Goal: Communication & Community: Answer question/provide support

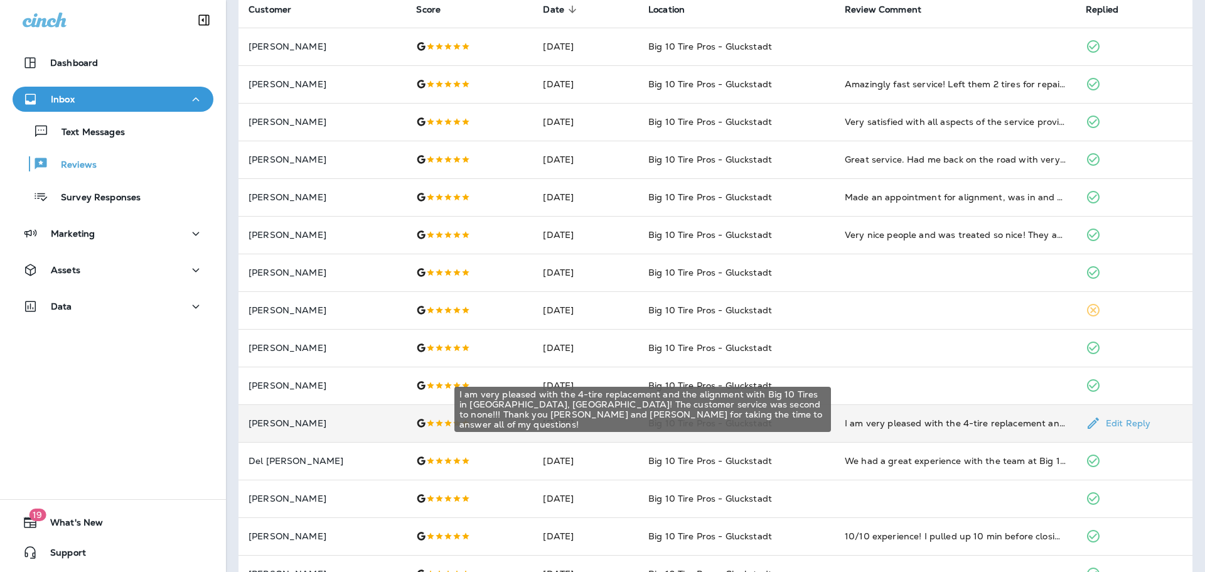
scroll to position [126, 0]
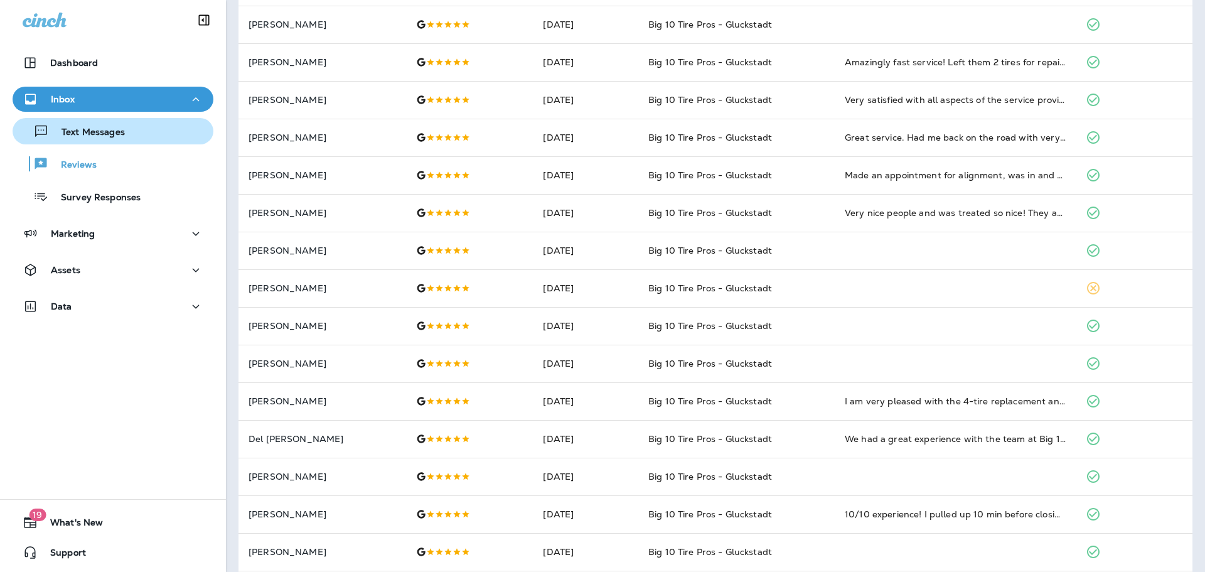
click at [122, 137] on p "Text Messages" at bounding box center [87, 133] width 76 height 12
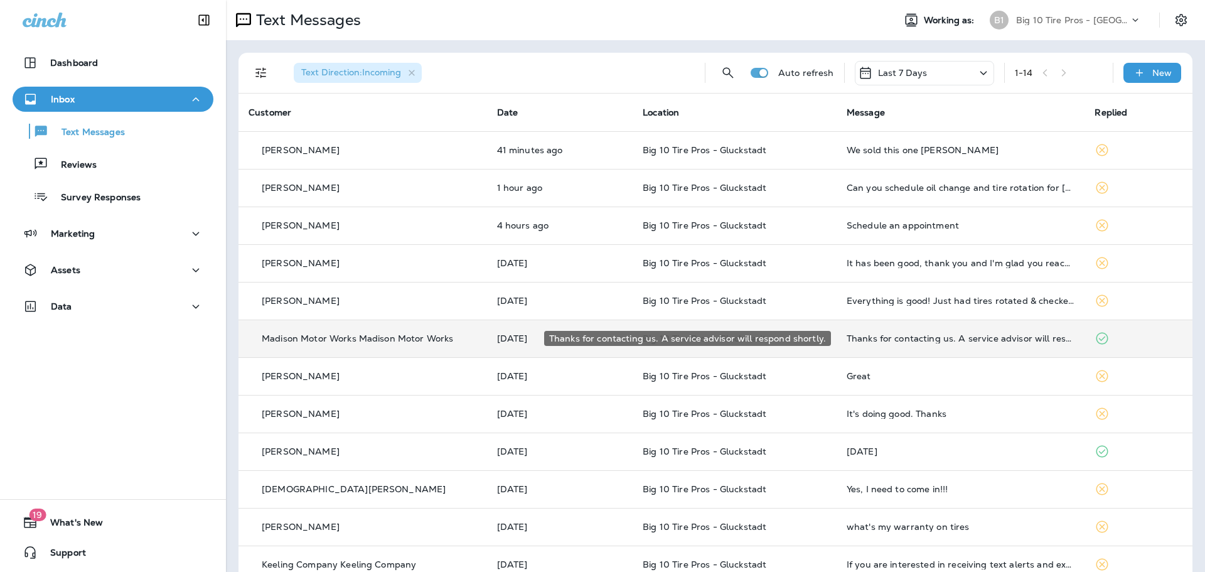
click at [948, 338] on div "Thanks for contacting us. A service advisor will respond shortly." at bounding box center [961, 338] width 228 height 10
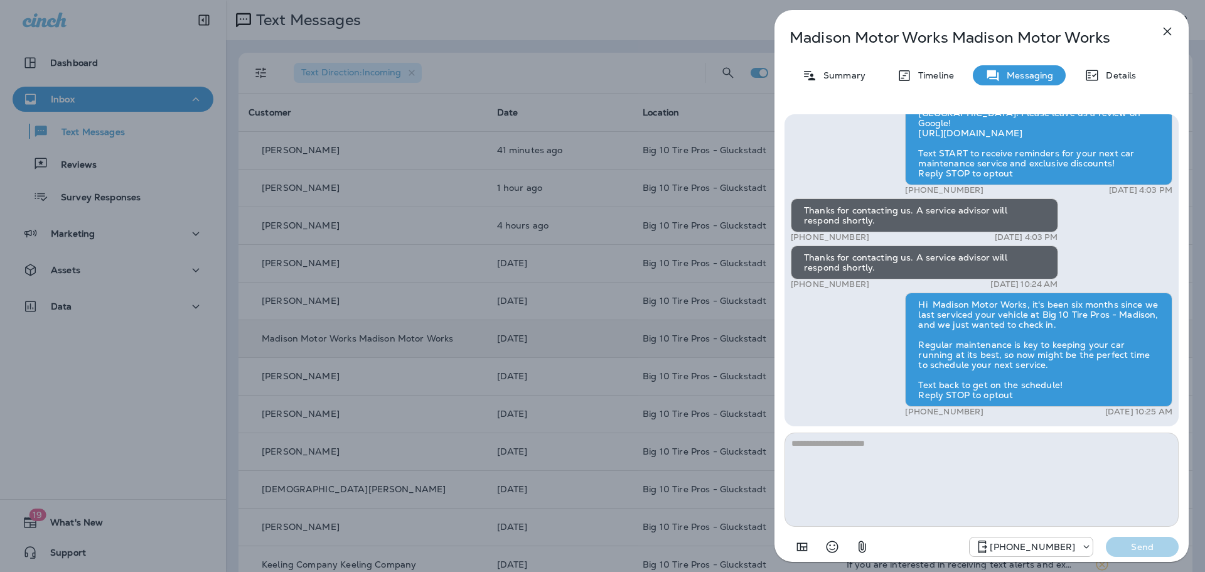
click at [1171, 28] on icon "button" at bounding box center [1167, 32] width 8 height 8
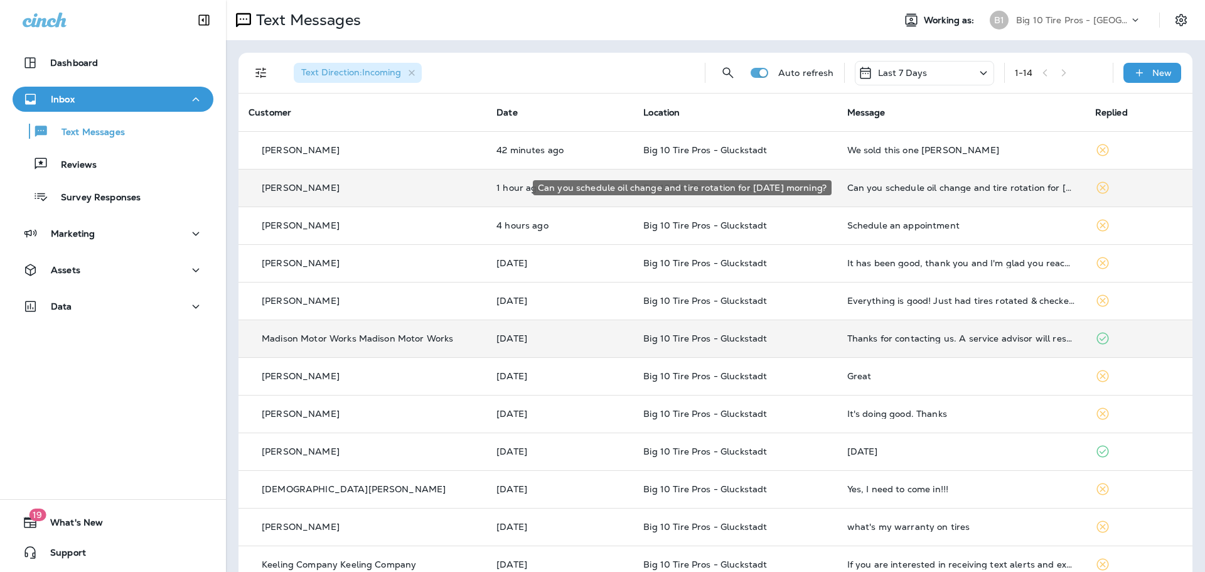
click at [897, 192] on div "Can you schedule oil change and tire rotation for [DATE] morning?" at bounding box center [961, 188] width 228 height 10
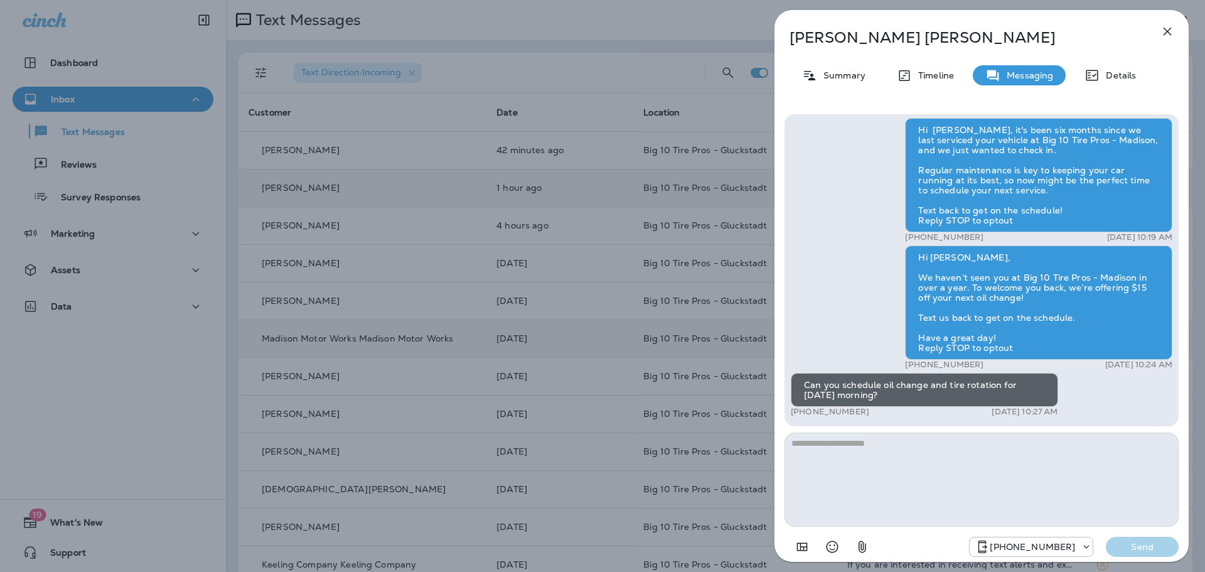
click at [851, 452] on textarea at bounding box center [981, 479] width 394 height 94
type textarea "**********"
click at [1165, 550] on p "Send" at bounding box center [1142, 546] width 53 height 11
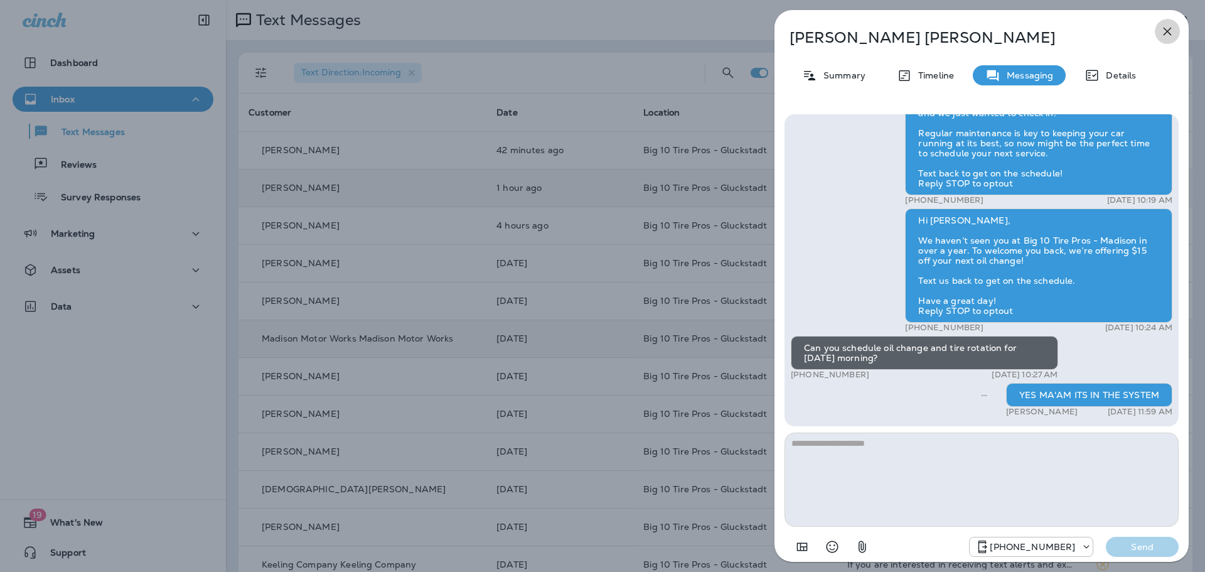
click at [1163, 26] on button "button" at bounding box center [1167, 31] width 25 height 25
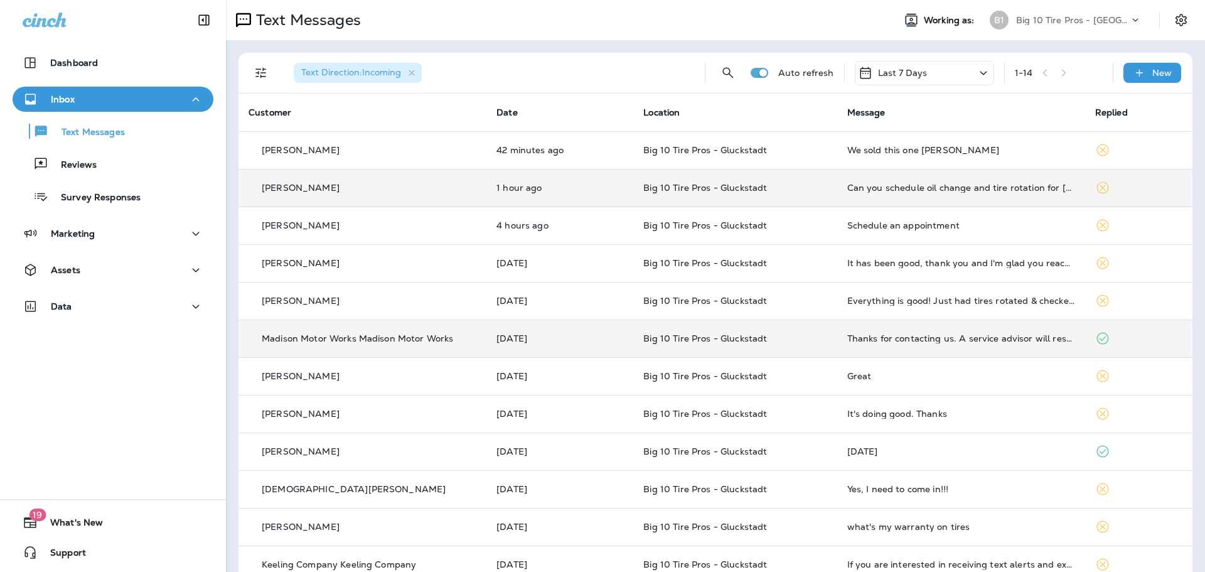
click at [61, 95] on p "Inbox" at bounding box center [63, 99] width 24 height 10
